Goal: Transaction & Acquisition: Purchase product/service

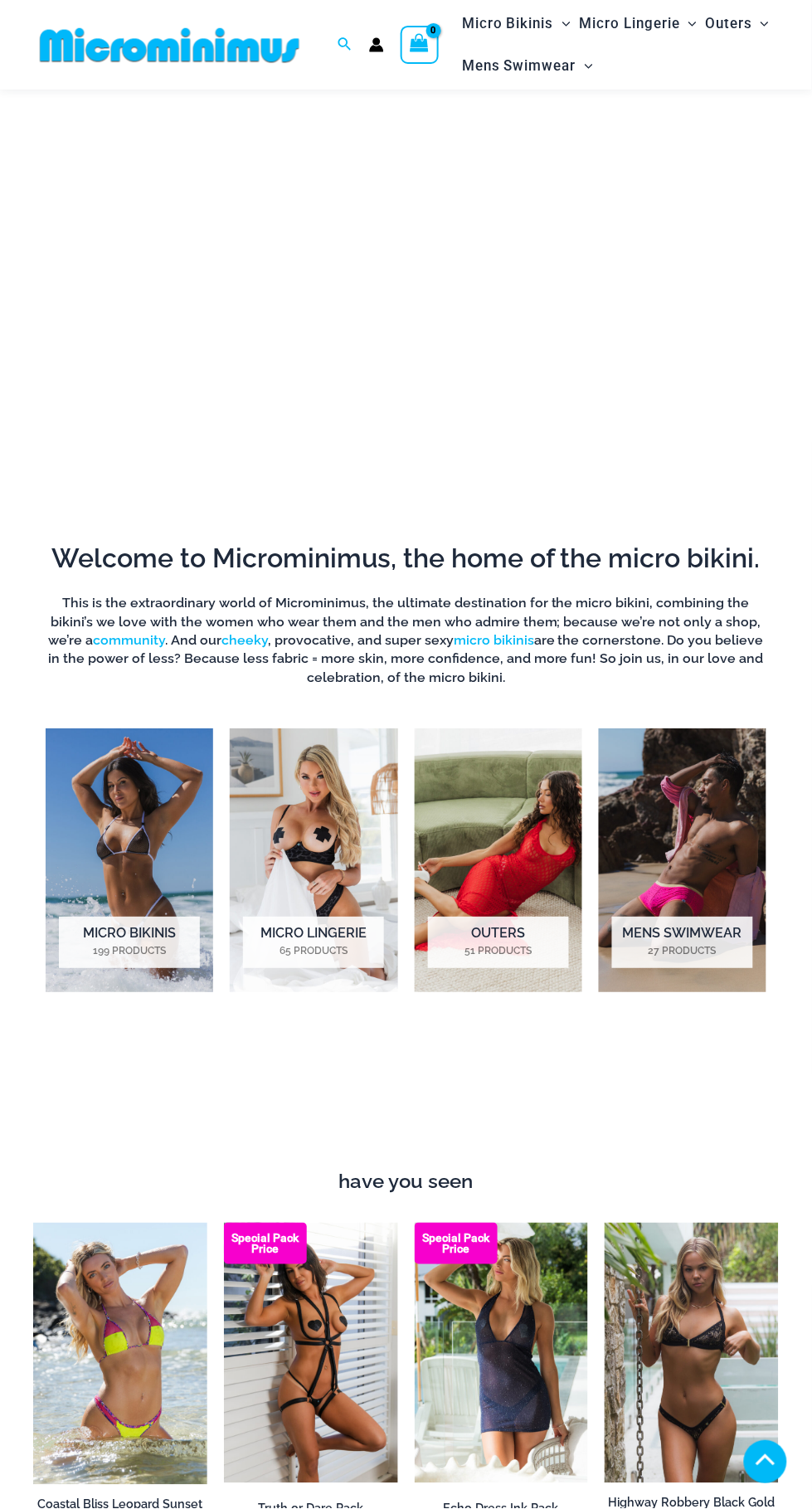
scroll to position [385, 0]
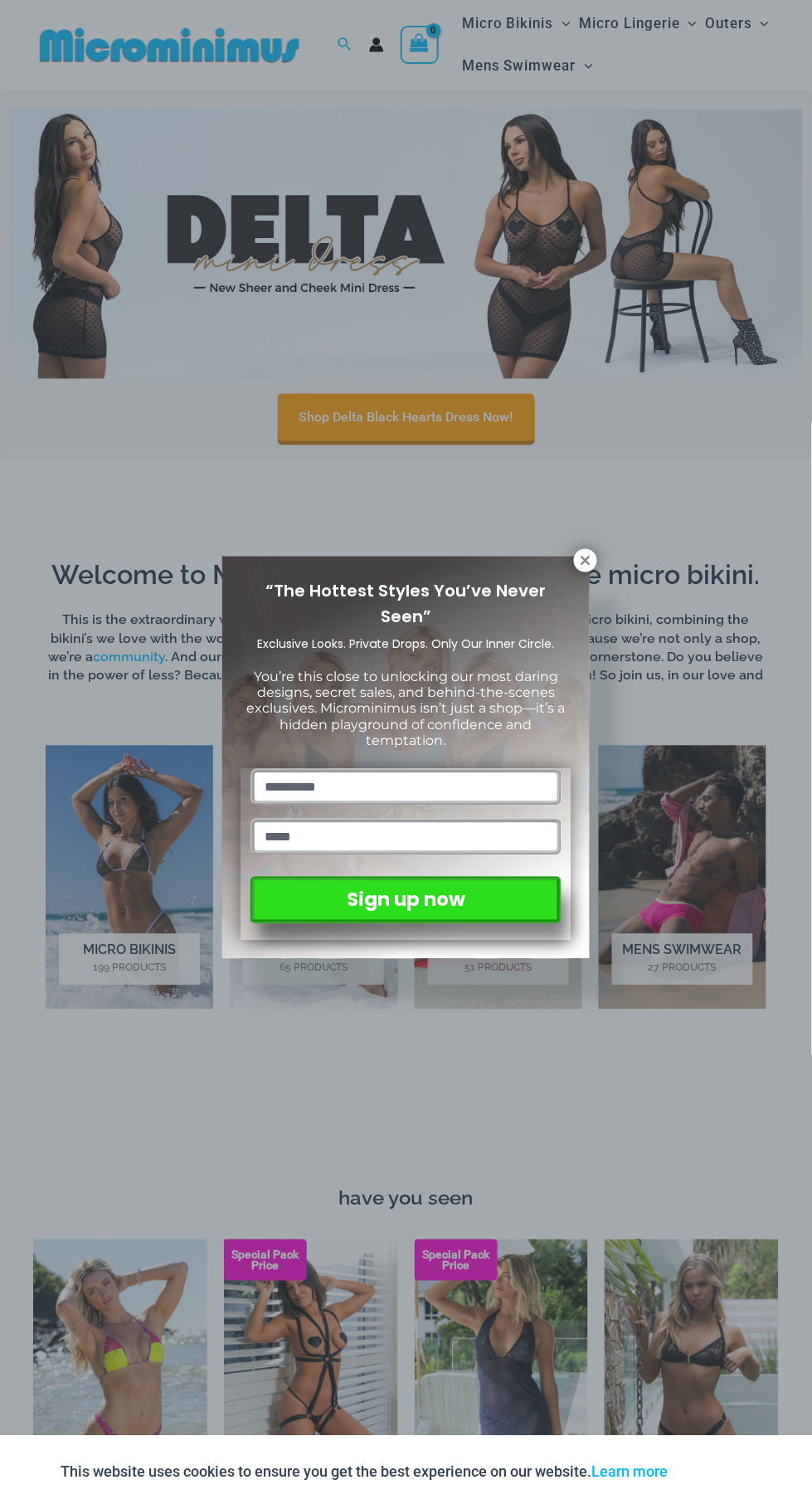
click at [591, 560] on icon at bounding box center [585, 561] width 15 height 15
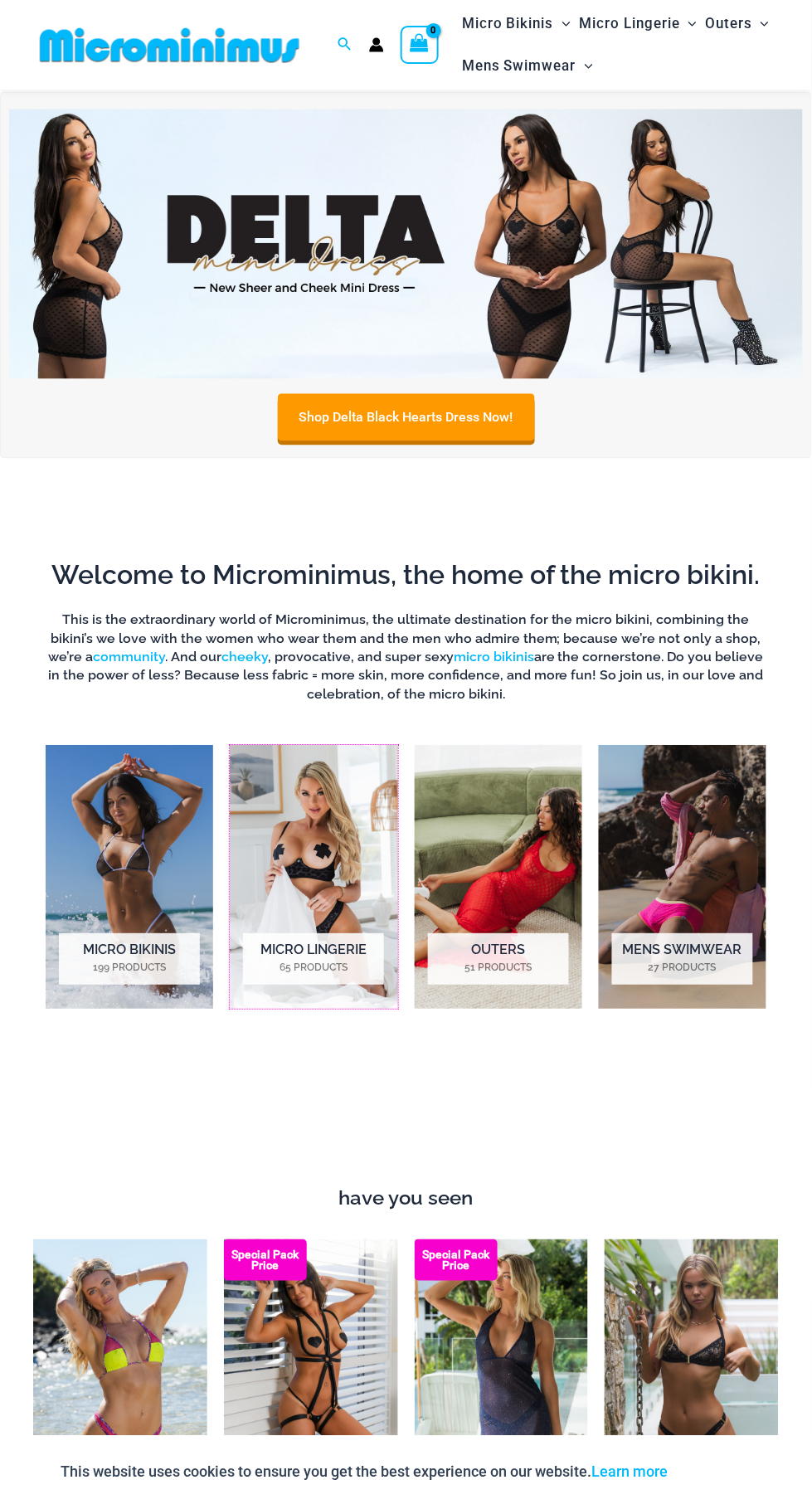
click at [327, 879] on img "Visit product category Micro Lingerie" at bounding box center [313, 878] width 168 height 264
